Goal: Task Accomplishment & Management: Manage account settings

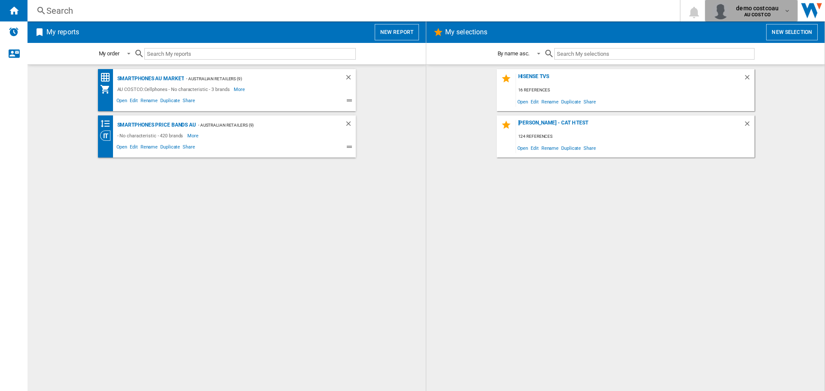
click at [758, 15] on b "AU COSTCO" at bounding box center [757, 15] width 27 height 6
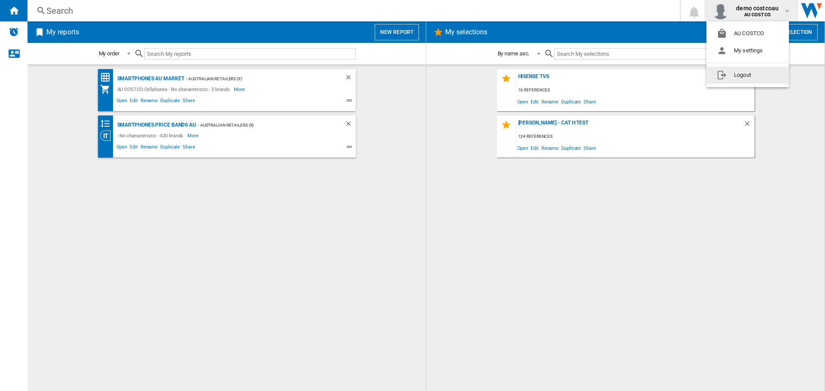
click at [743, 74] on button "Logout" at bounding box center [747, 75] width 82 height 17
